Goal: Transaction & Acquisition: Obtain resource

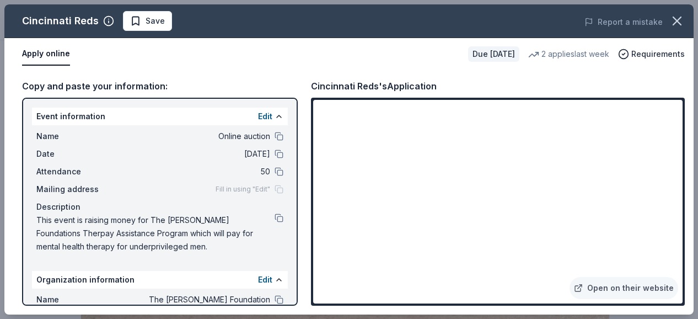
scroll to position [242, 0]
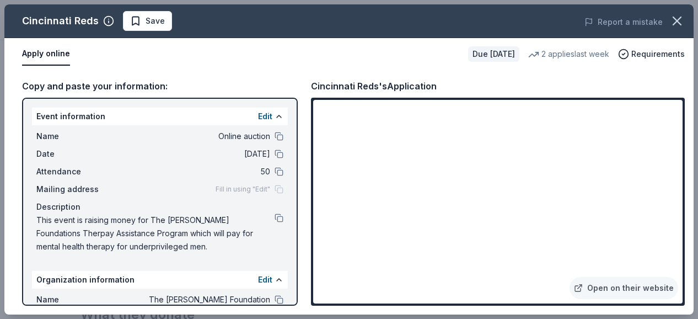
drag, startPoint x: 690, startPoint y: 258, endPoint x: 693, endPoint y: 279, distance: 21.2
click at [693, 279] on div "Copy and paste your information: Event information Edit Name Online auction Dat…" at bounding box center [348, 192] width 689 height 244
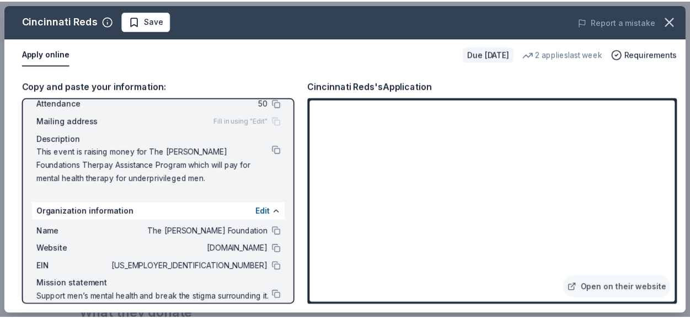
scroll to position [94, 0]
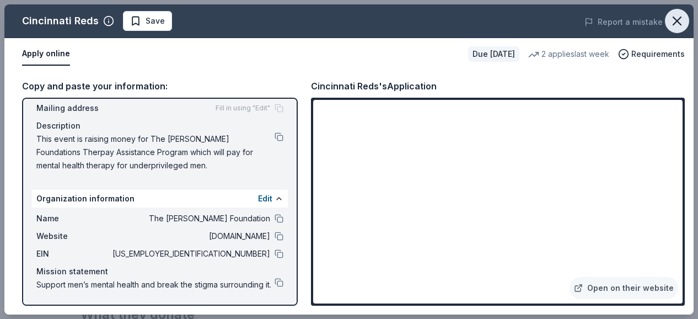
click at [680, 14] on icon "button" at bounding box center [676, 20] width 15 height 15
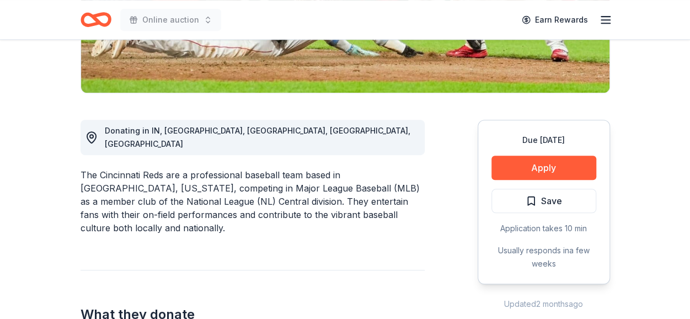
click at [101, 19] on icon "Home" at bounding box center [95, 20] width 31 height 26
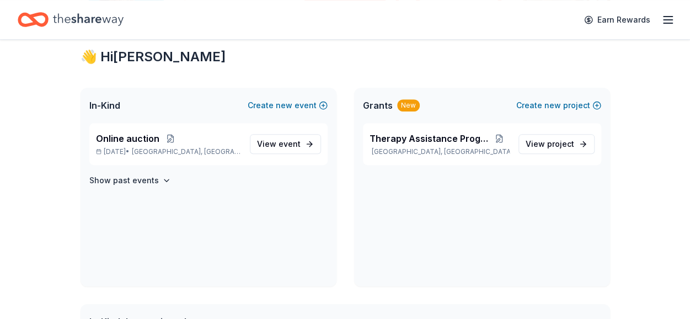
scroll to position [198, 0]
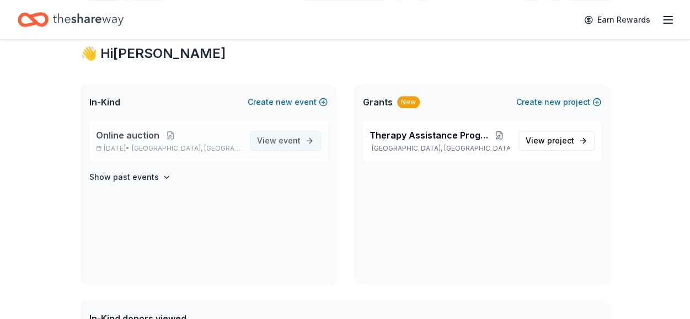
click at [277, 138] on span "View event" at bounding box center [279, 140] width 44 height 13
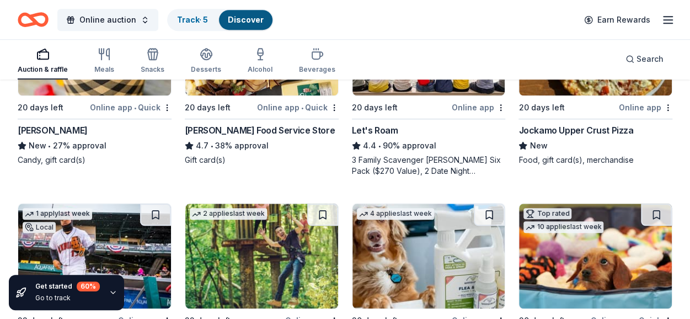
scroll to position [419, 0]
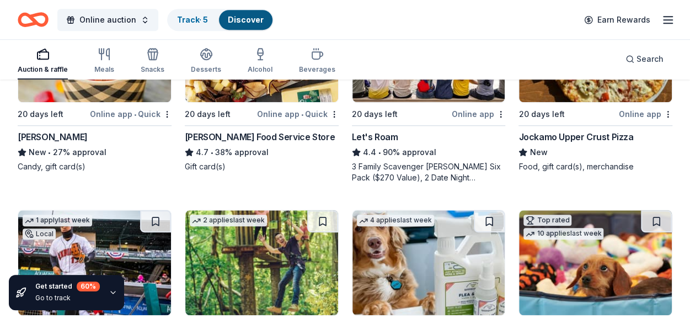
click at [32, 61] on div "Auction & raffle" at bounding box center [43, 60] width 50 height 26
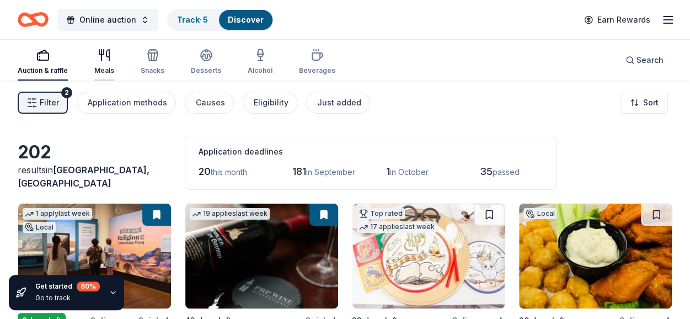
click at [103, 57] on icon "button" at bounding box center [104, 55] width 13 height 13
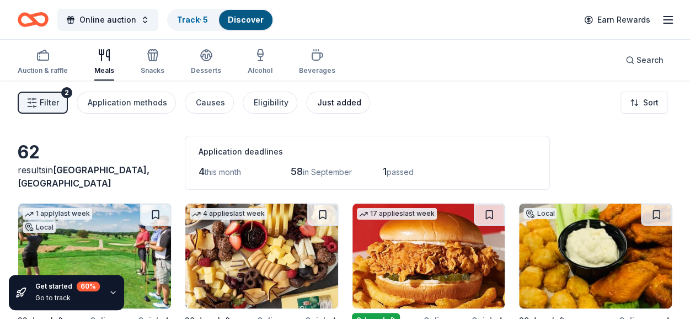
click at [317, 106] on div "Just added" at bounding box center [339, 102] width 44 height 13
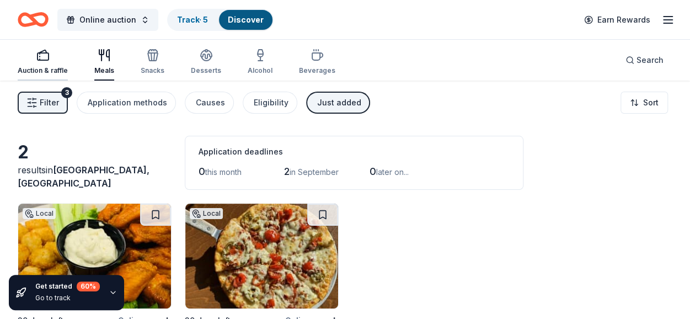
click at [39, 61] on icon "button" at bounding box center [42, 55] width 13 height 13
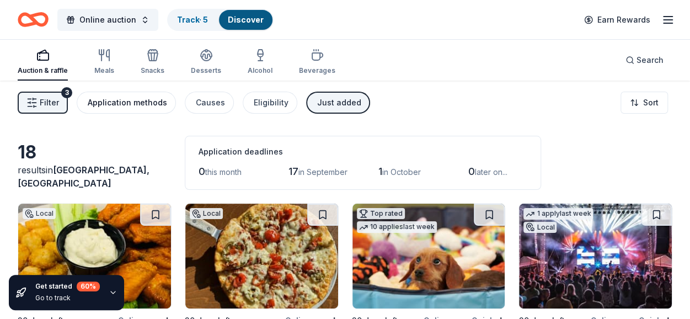
click at [136, 107] on div "Application methods" at bounding box center [127, 102] width 79 height 13
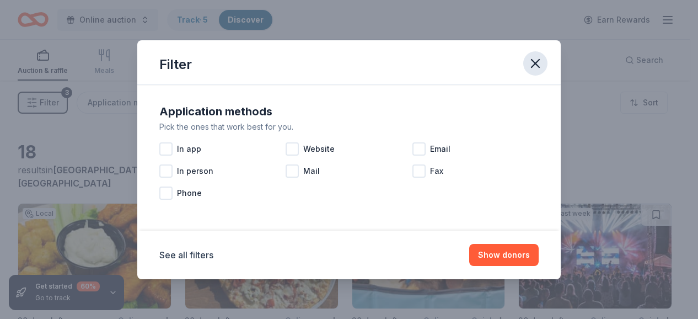
click at [534, 66] on icon "button" at bounding box center [534, 63] width 15 height 15
